Goal: Entertainment & Leisure: Consume media (video, audio)

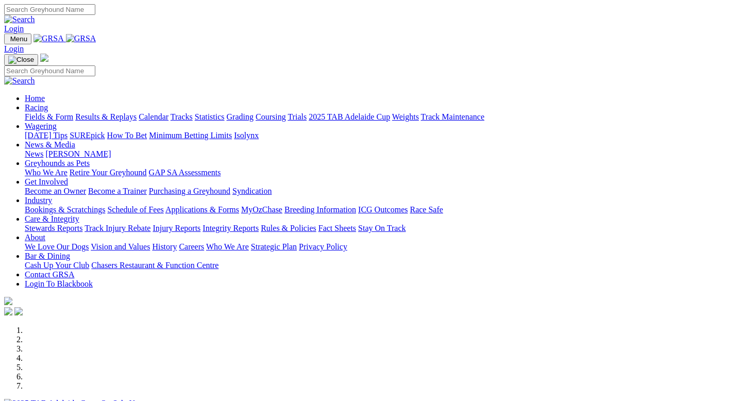
scroll to position [163, 0]
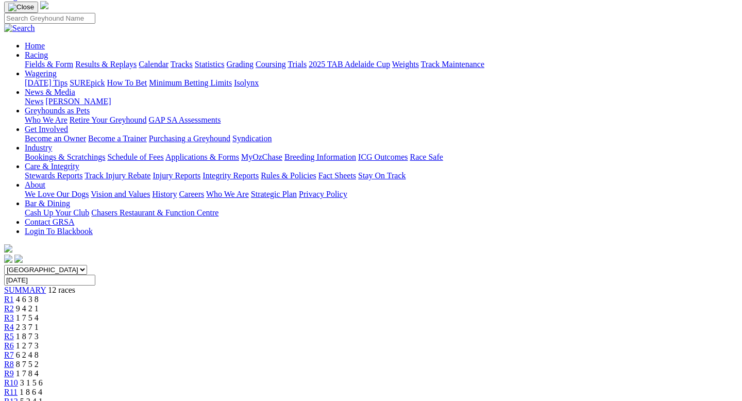
scroll to position [95, 0]
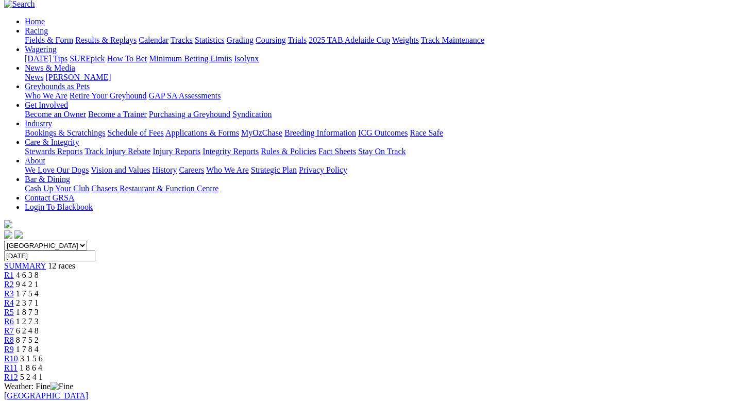
click at [630, 363] on div "R11 1 8 6 4" at bounding box center [371, 367] width 734 height 9
